Goal: Find specific page/section: Find specific page/section

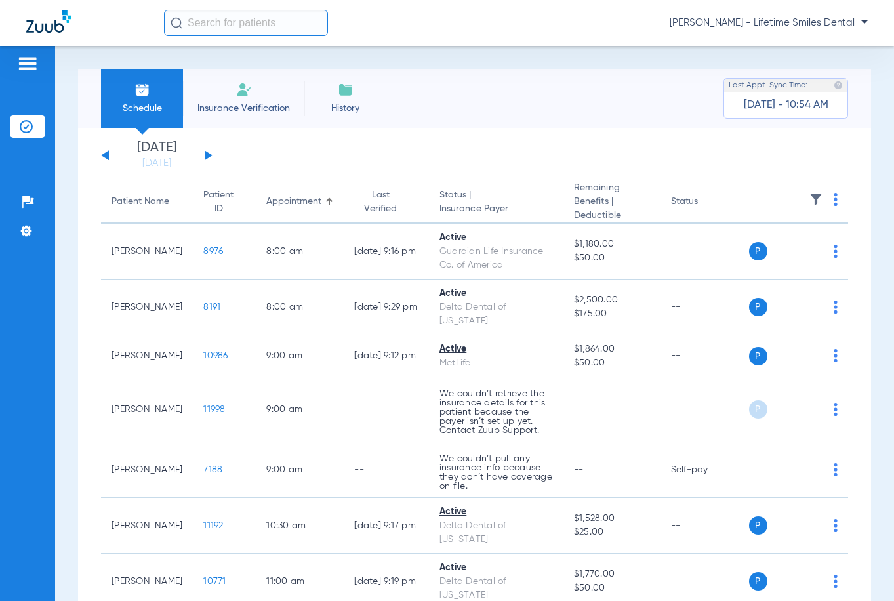
click at [242, 107] on span "Insurance Verification" at bounding box center [244, 108] width 102 height 13
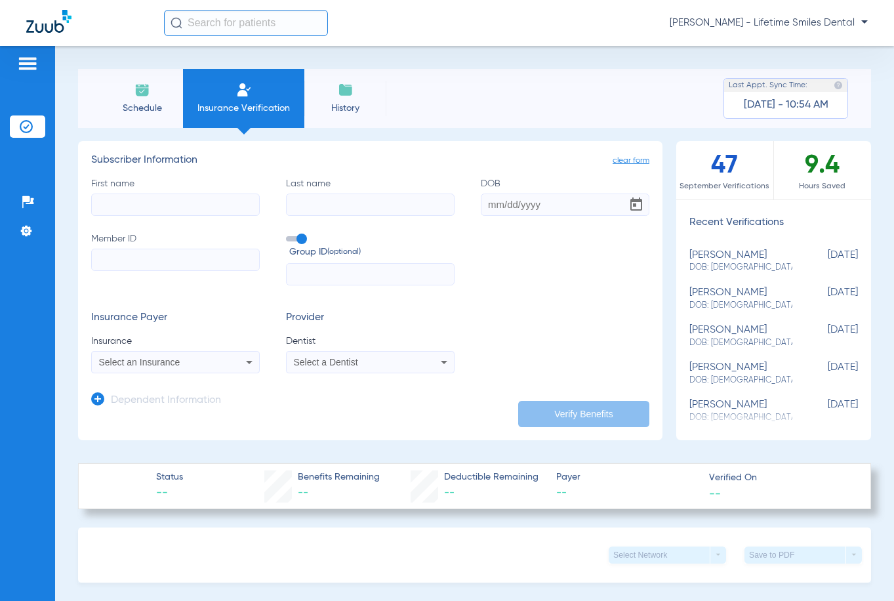
click at [27, 66] on img at bounding box center [27, 64] width 21 height 16
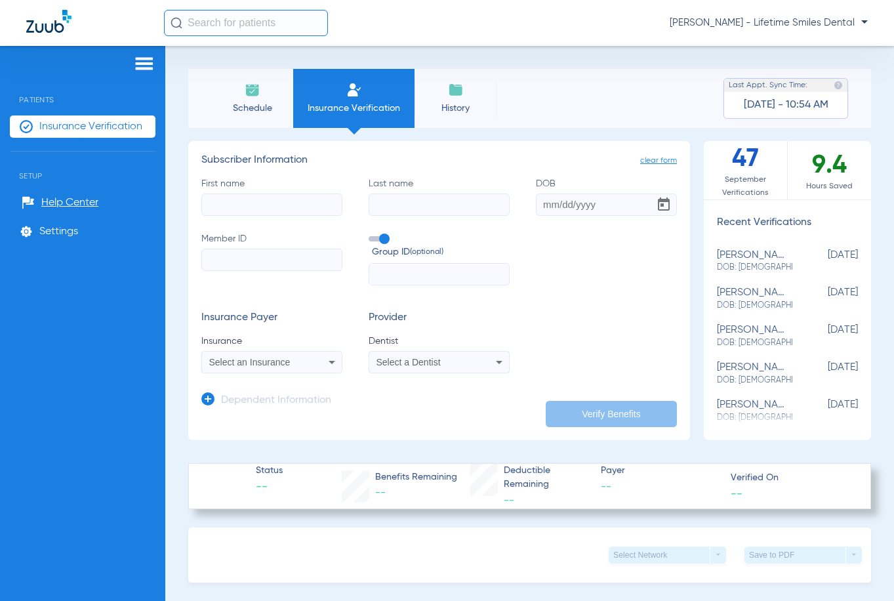
click at [120, 327] on div "Patients Insurance Verification Setup Help Center Settings" at bounding box center [82, 346] width 165 height 601
click at [318, 300] on form "First name Last name DOB Member ID Group ID (optional) Insurance Payer Insuranc…" at bounding box center [438, 275] width 475 height 197
click at [283, 205] on input "First name" at bounding box center [271, 204] width 141 height 22
click at [551, 99] on div "Schedule Insurance Verification History Last Appt. Sync Time: [DATE] - 10:54 AM" at bounding box center [529, 98] width 683 height 59
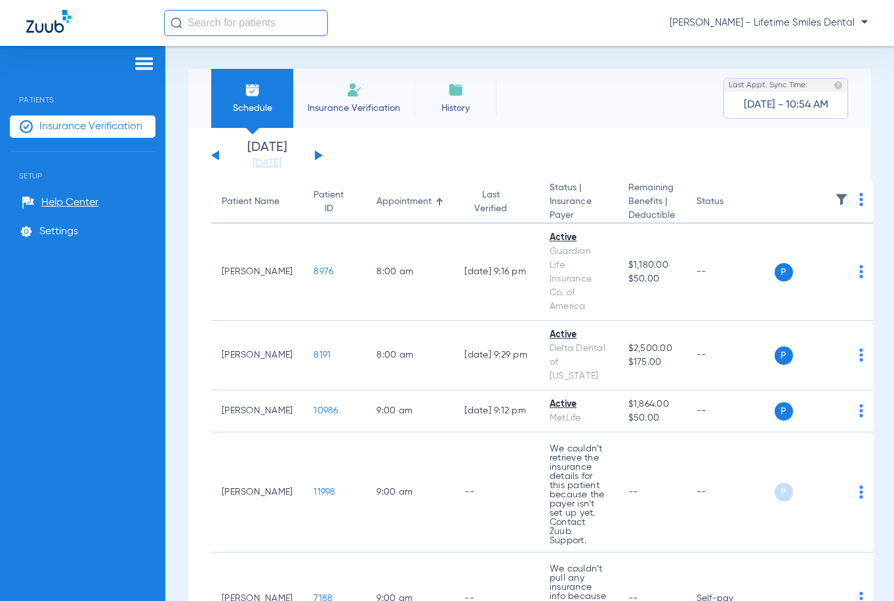
click at [218, 155] on button at bounding box center [215, 155] width 8 height 10
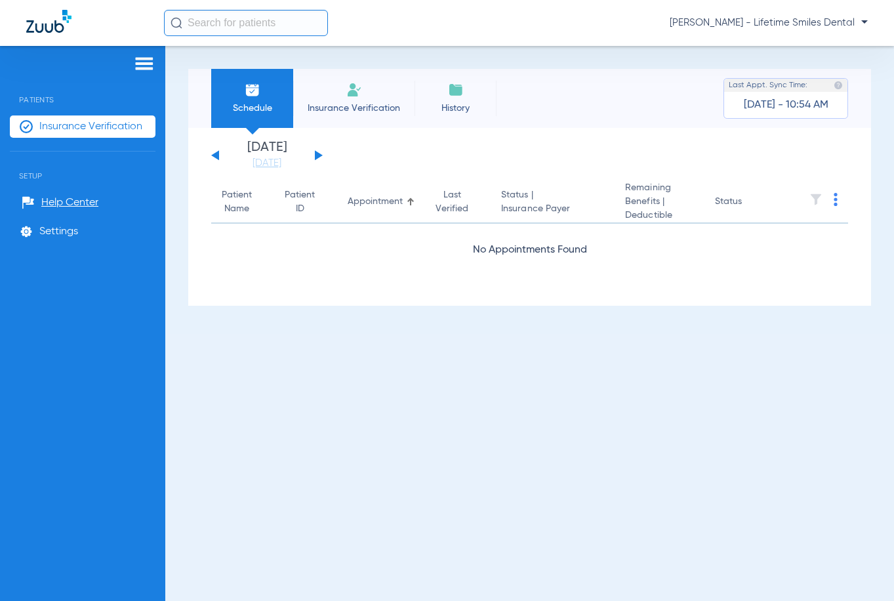
click at [315, 154] on button at bounding box center [319, 155] width 8 height 10
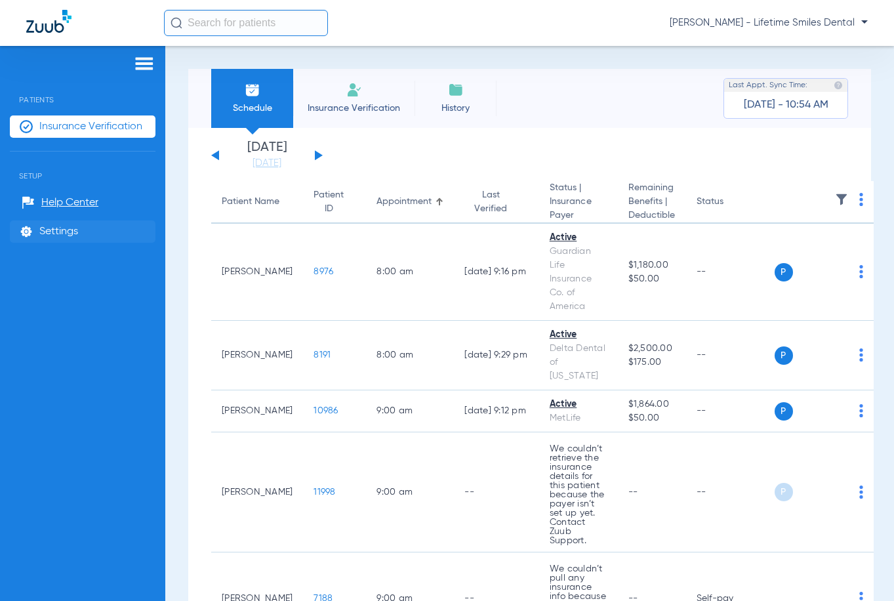
click at [52, 230] on span "Settings" at bounding box center [58, 231] width 39 height 13
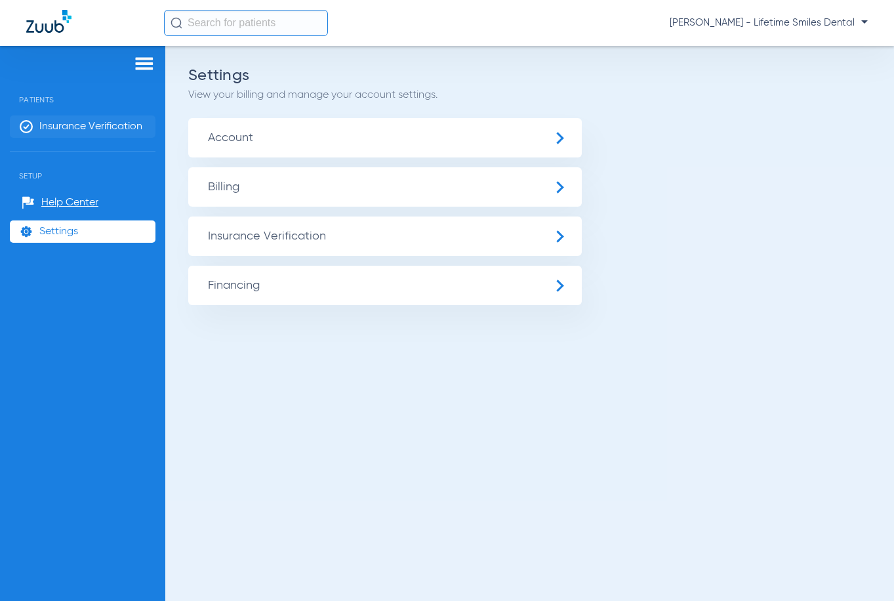
click at [80, 124] on span "Insurance Verification" at bounding box center [90, 126] width 103 height 13
